Goal: Transaction & Acquisition: Book appointment/travel/reservation

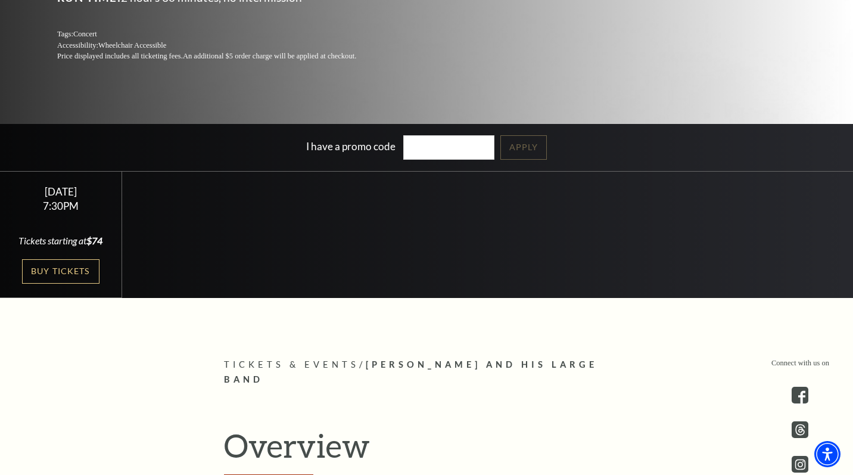
scroll to position [254, 0]
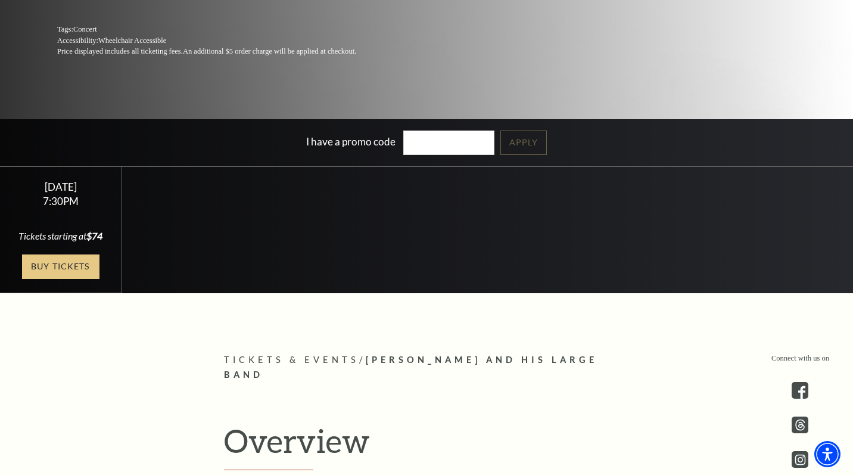
click at [78, 274] on link "Buy Tickets" at bounding box center [60, 266] width 77 height 24
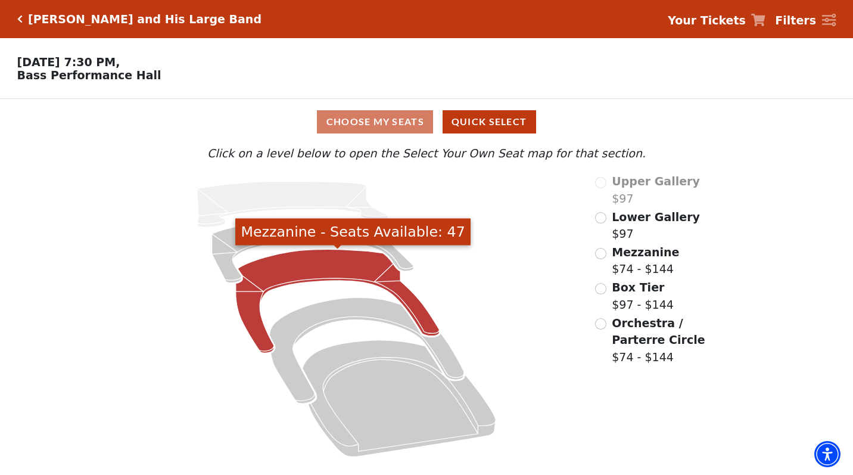
click at [421, 322] on icon "Mezzanine - Seats Available: 47" at bounding box center [338, 302] width 204 height 104
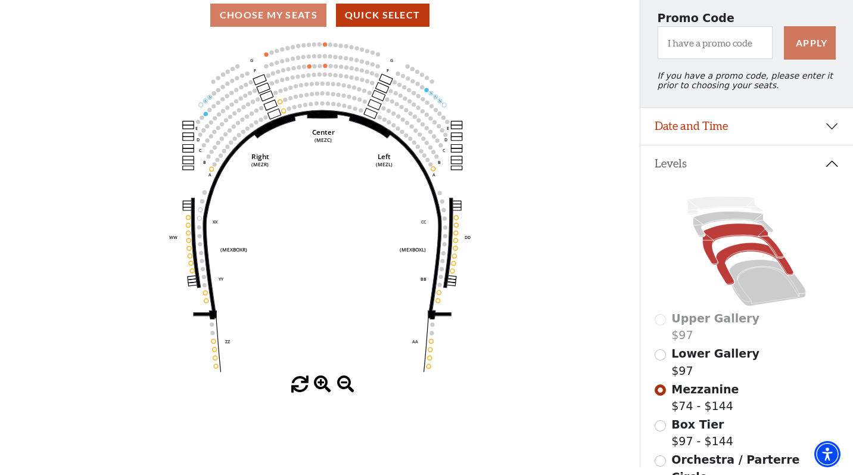
scroll to position [108, 0]
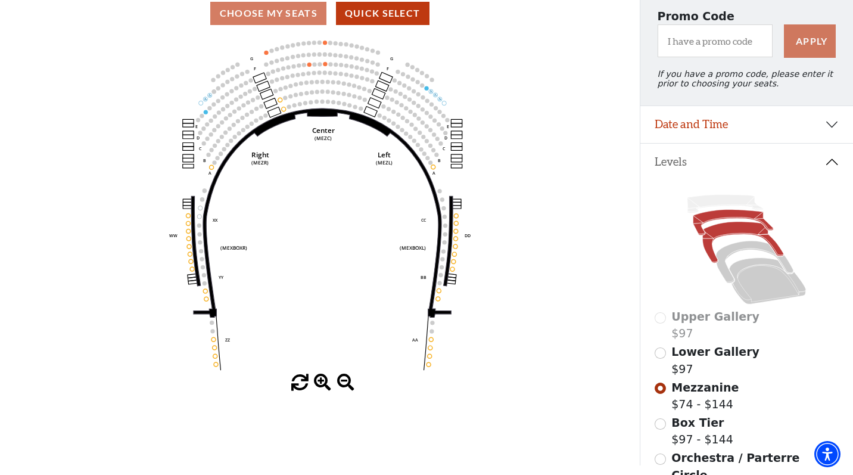
click at [704, 219] on icon at bounding box center [734, 223] width 80 height 26
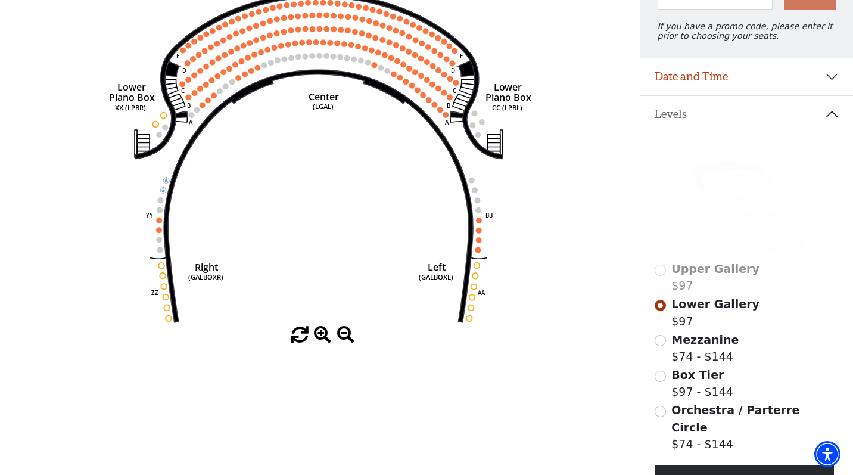
scroll to position [218, 0]
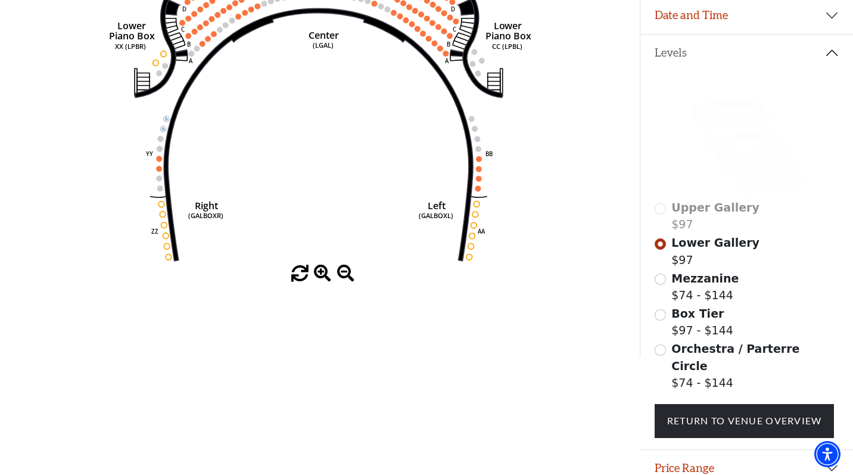
click at [741, 141] on icon at bounding box center [754, 153] width 77 height 42
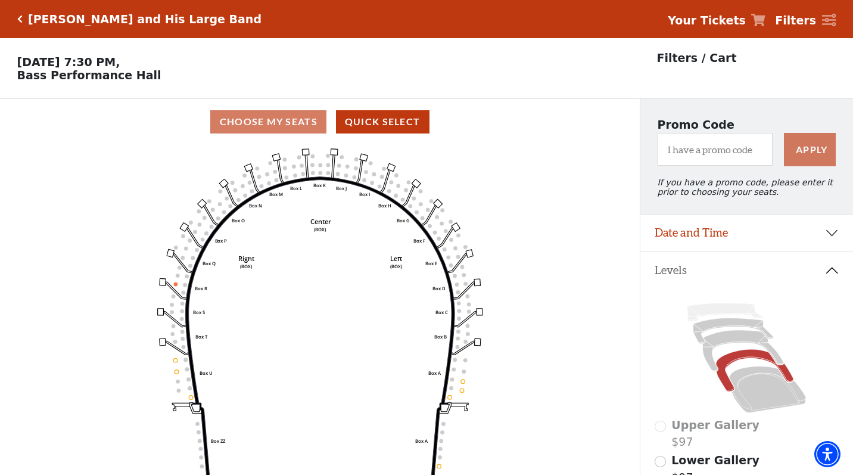
scroll to position [55, 0]
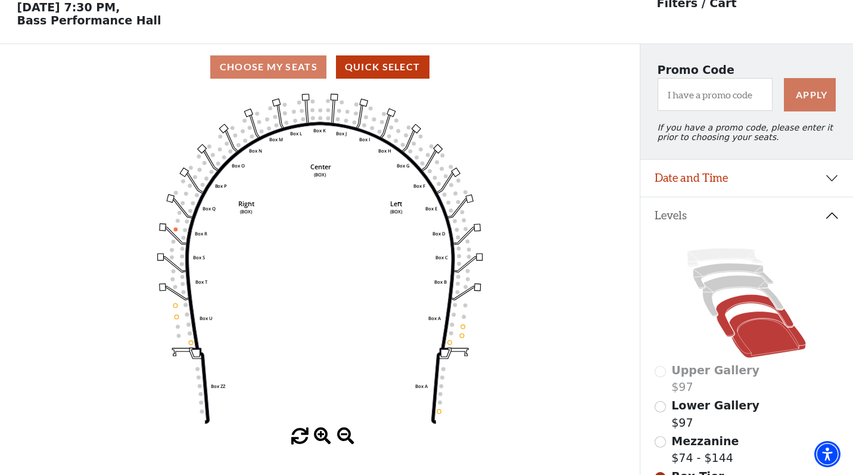
click at [777, 347] on icon at bounding box center [767, 335] width 77 height 46
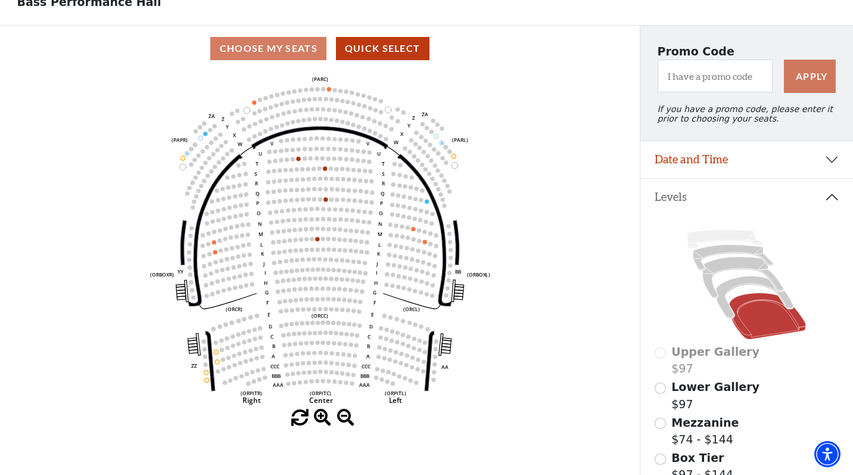
scroll to position [80, 0]
